Goal: Transaction & Acquisition: Subscribe to service/newsletter

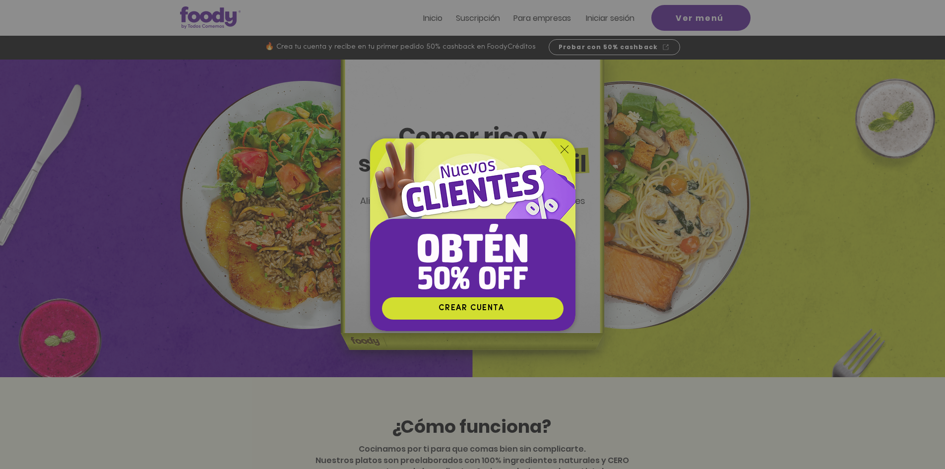
click at [565, 152] on icon "Volver al sitio" at bounding box center [564, 149] width 8 height 8
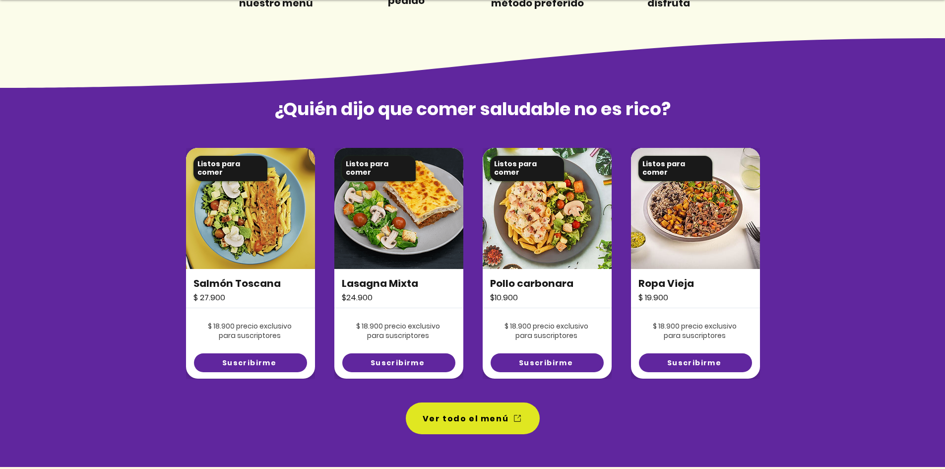
scroll to position [600, 0]
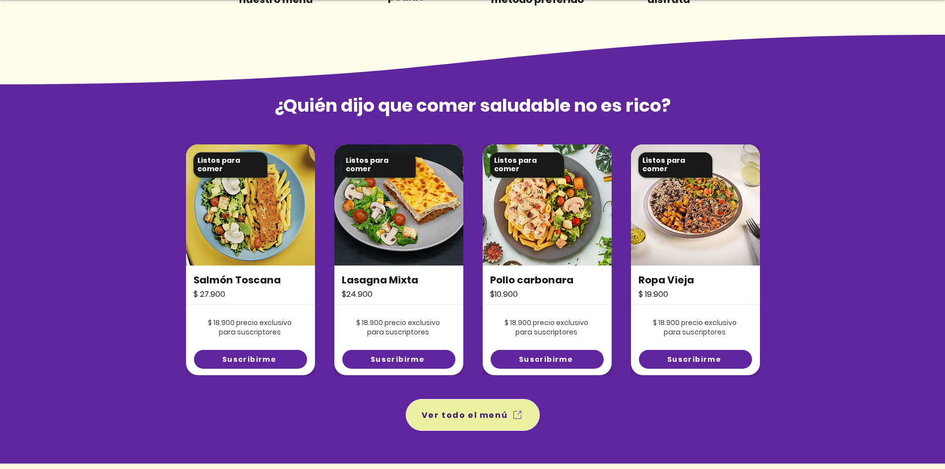
click at [506, 417] on span "Ver todo el menú" at bounding box center [473, 415] width 130 height 28
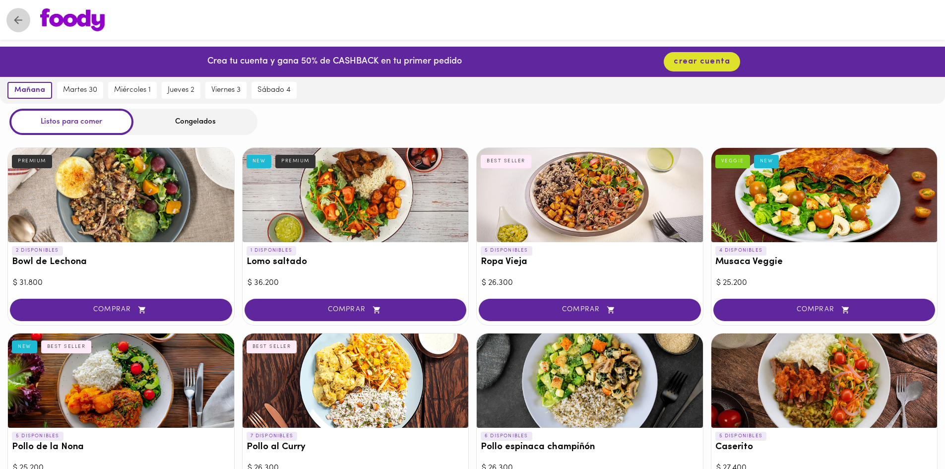
click at [22, 15] on icon "Volver" at bounding box center [18, 20] width 12 height 12
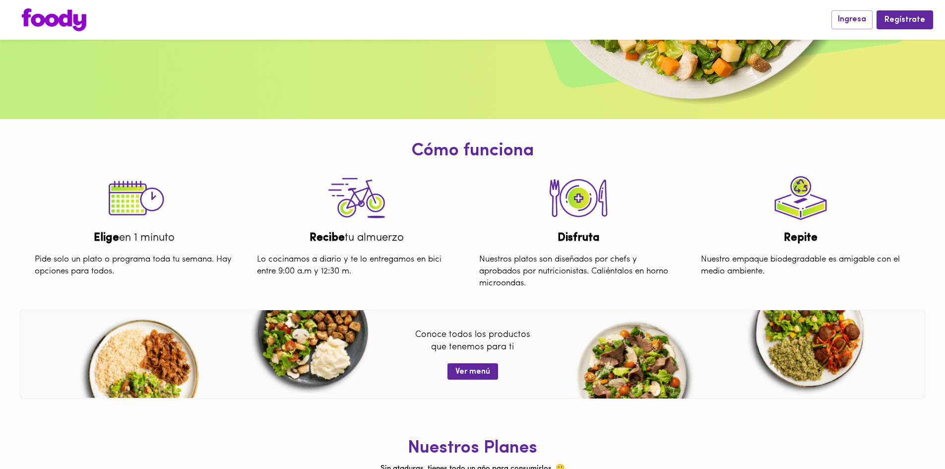
scroll to position [376, 0]
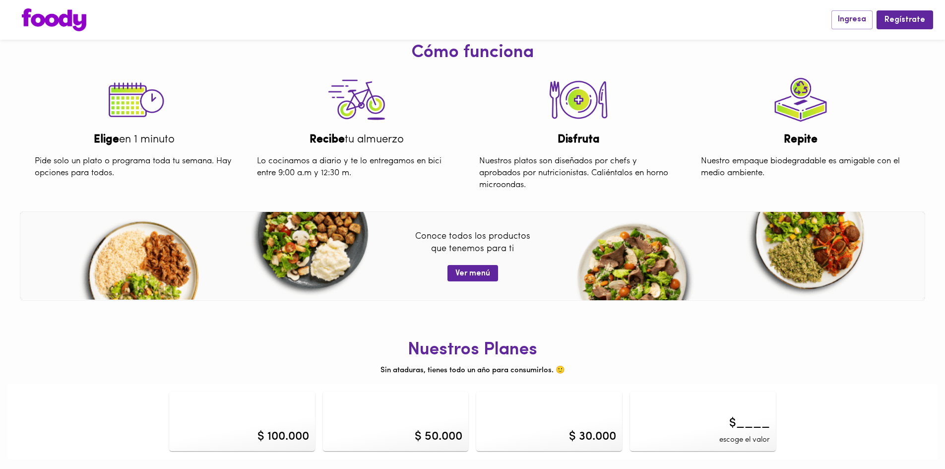
click at [457, 436] on div "$ 50.000" at bounding box center [439, 436] width 48 height 17
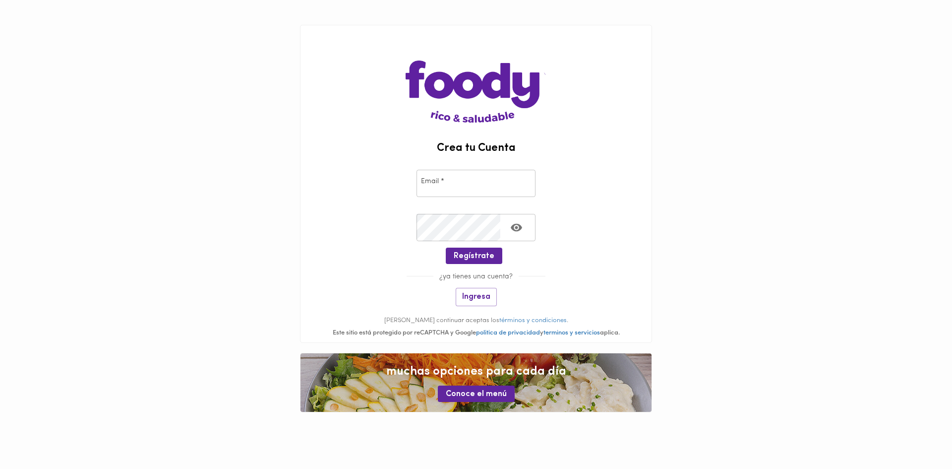
click at [205, 173] on main "Crea tu Cuenta Email * Email * Crear Contraseña * Crear Contraseña * Regístrate…" at bounding box center [476, 218] width 952 height 437
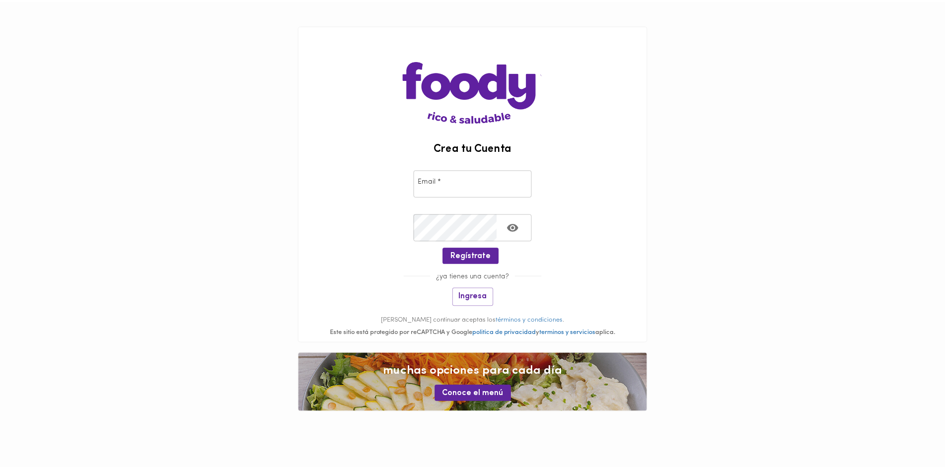
scroll to position [376, 0]
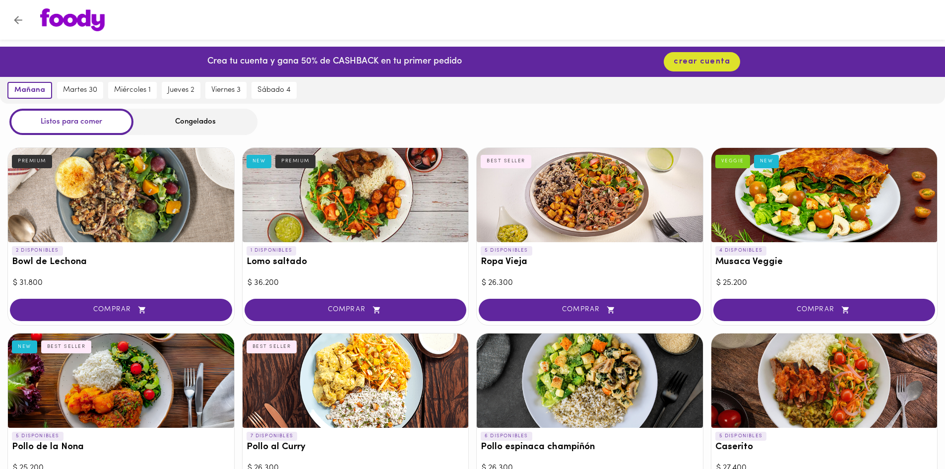
click at [79, 13] on img at bounding box center [72, 19] width 64 height 23
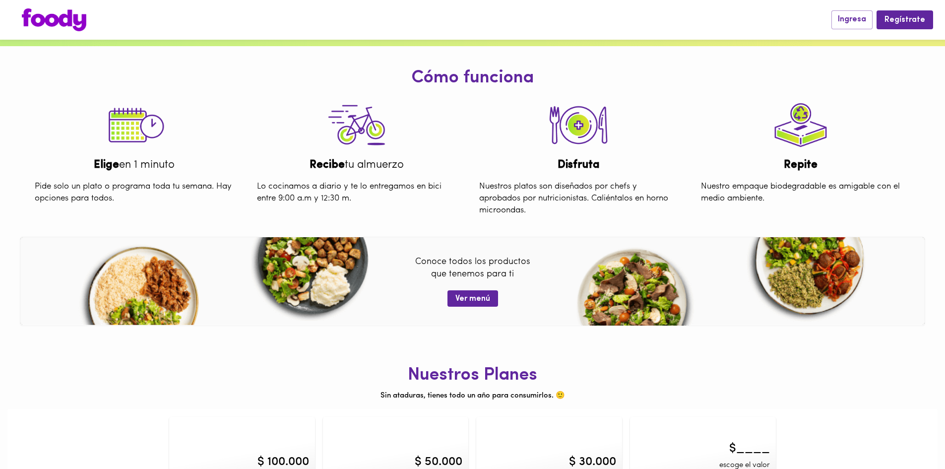
scroll to position [376, 0]
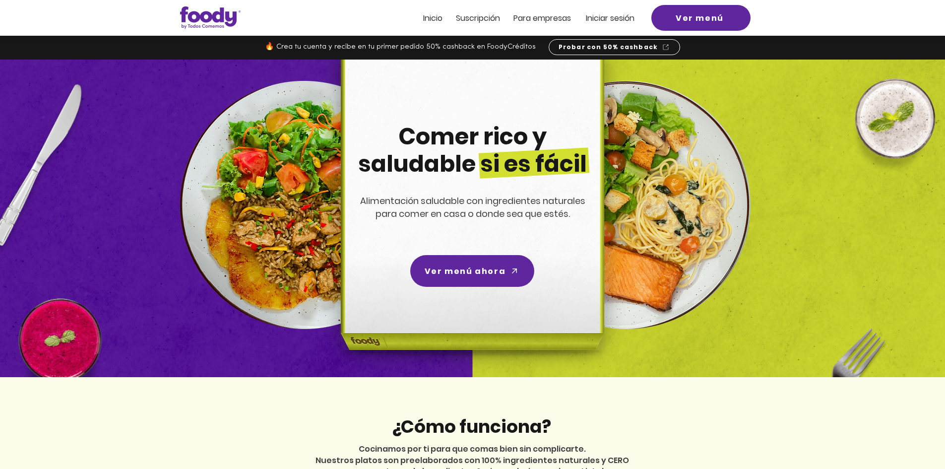
click at [490, 17] on span "Suscripción" at bounding box center [478, 17] width 44 height 11
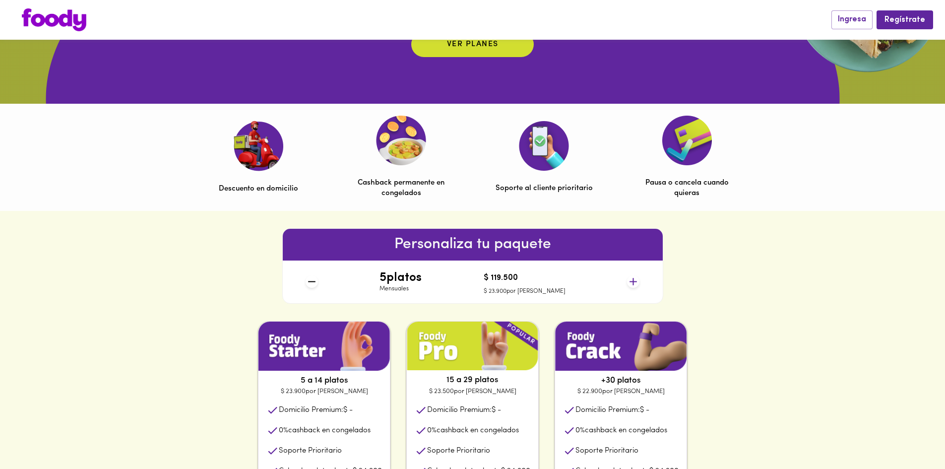
scroll to position [253, 0]
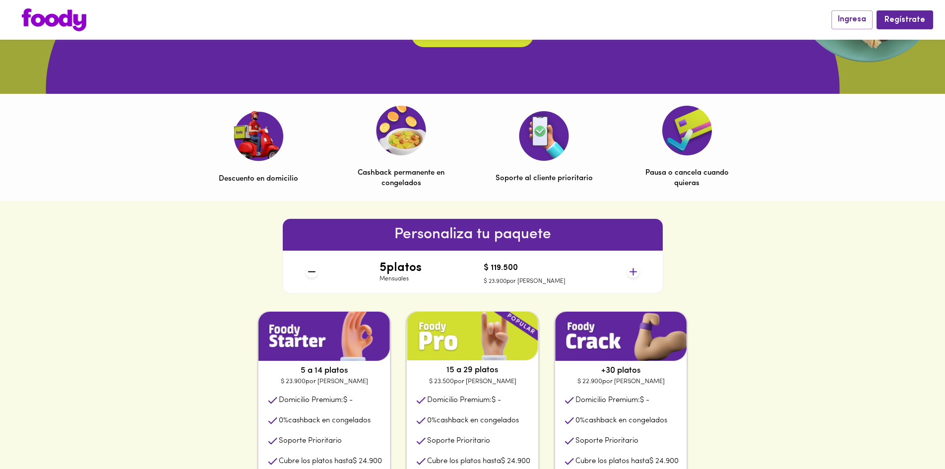
click at [634, 272] on icon at bounding box center [632, 271] width 7 height 7
click at [634, 271] on icon at bounding box center [633, 271] width 12 height 12
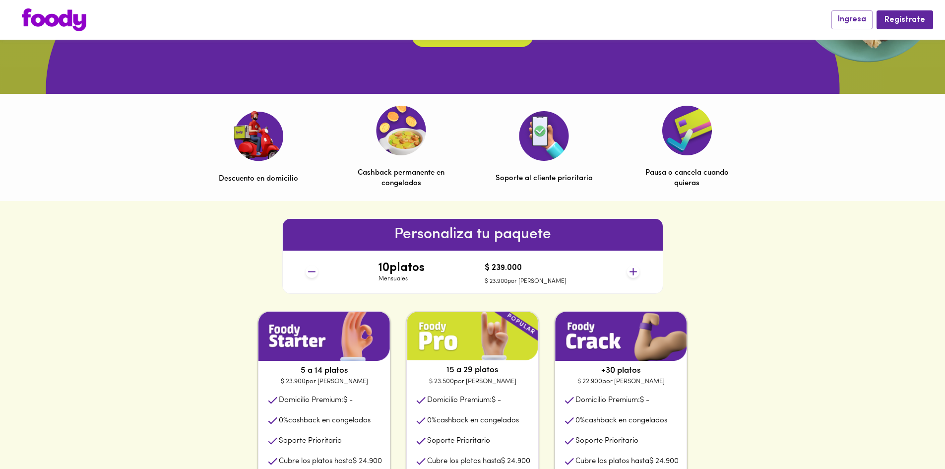
click at [634, 271] on icon at bounding box center [633, 271] width 12 height 12
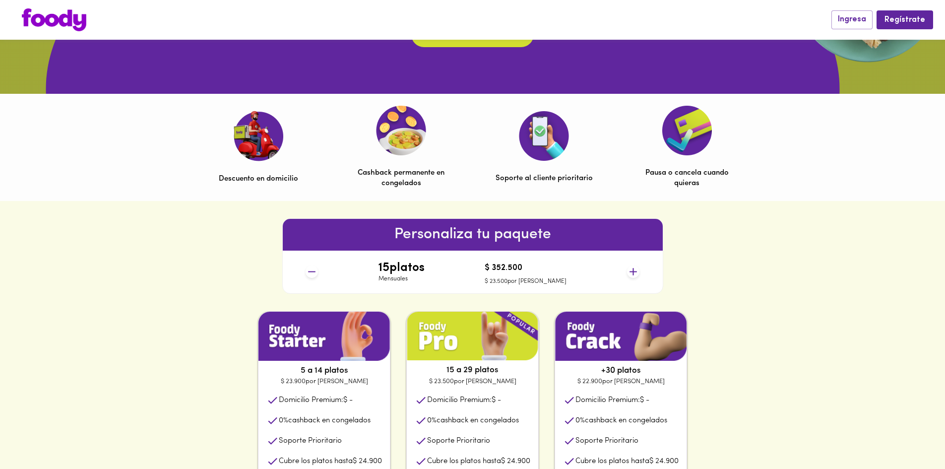
click at [634, 271] on icon at bounding box center [633, 271] width 12 height 12
click at [633, 271] on icon at bounding box center [632, 271] width 7 height 7
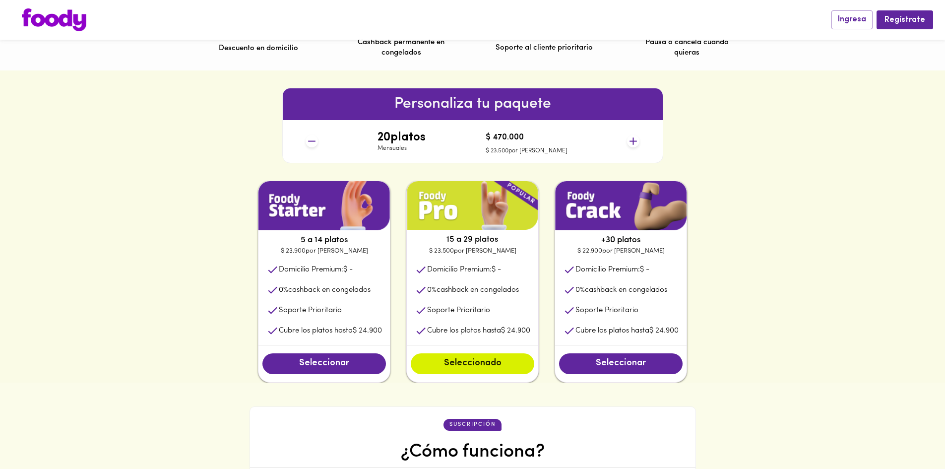
scroll to position [384, 0]
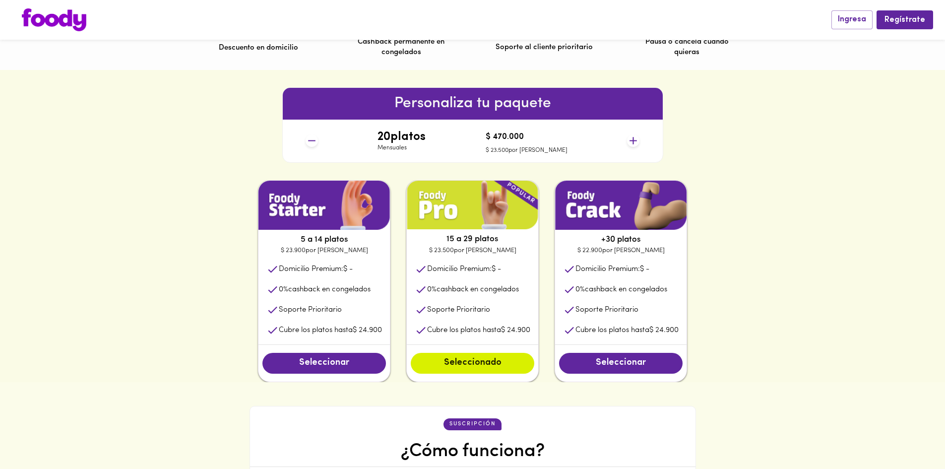
drag, startPoint x: 576, startPoint y: 268, endPoint x: 544, endPoint y: 336, distance: 75.2
click at [544, 336] on div "5 a 14 platos $ 23.900 por plato Domicilio Premium: $ - 0 % cashback en congela…" at bounding box center [472, 281] width 477 height 202
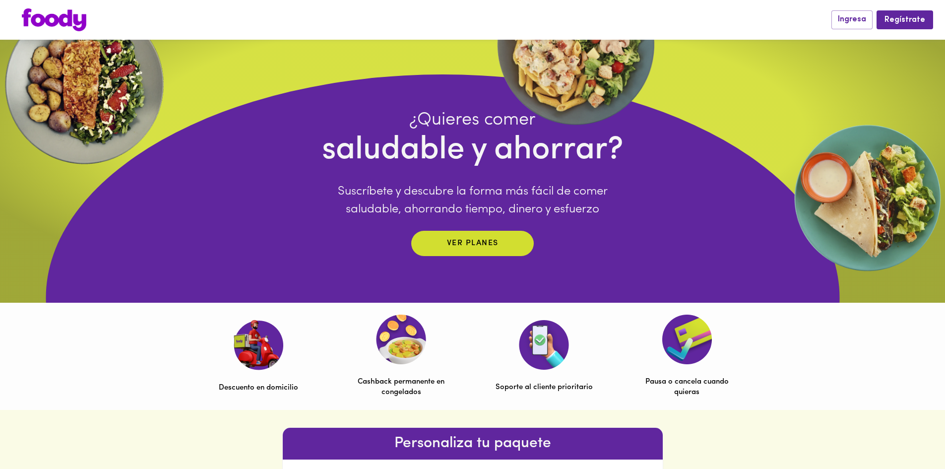
scroll to position [0, 0]
